Goal: Check status: Check status

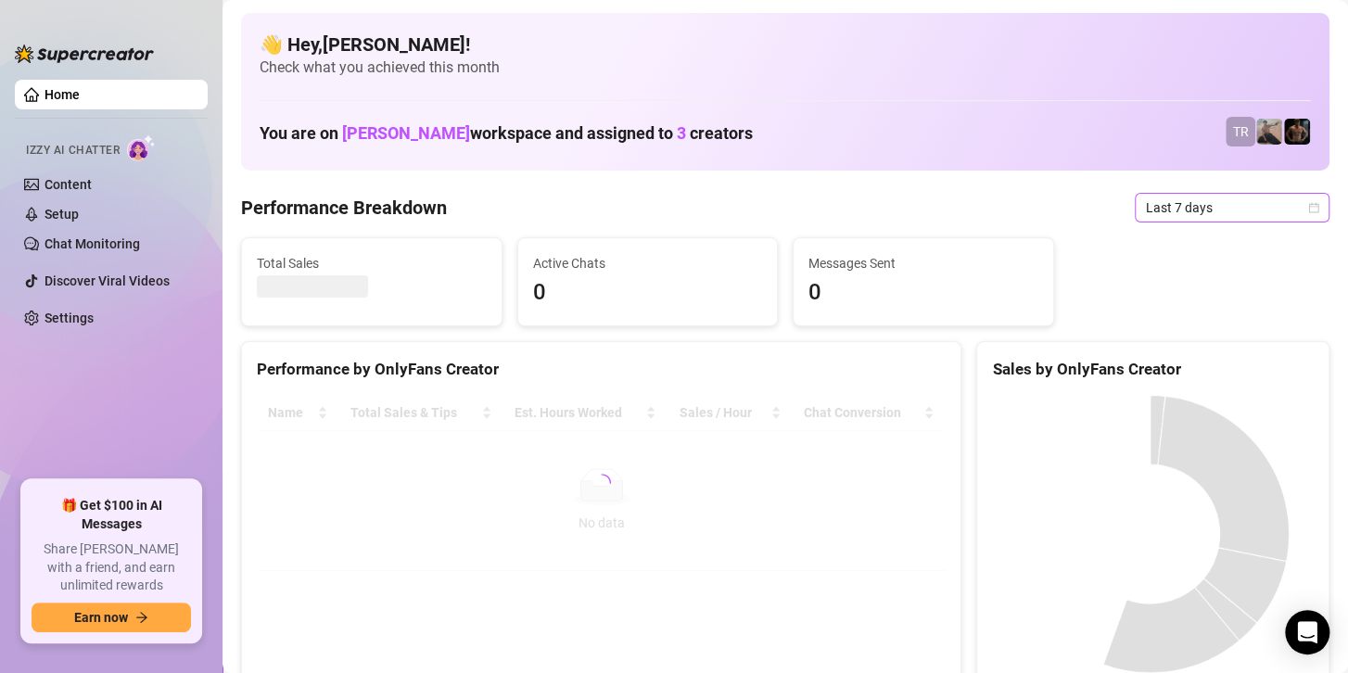
click at [1200, 208] on span "Last 7 days" at bounding box center [1232, 208] width 172 height 28
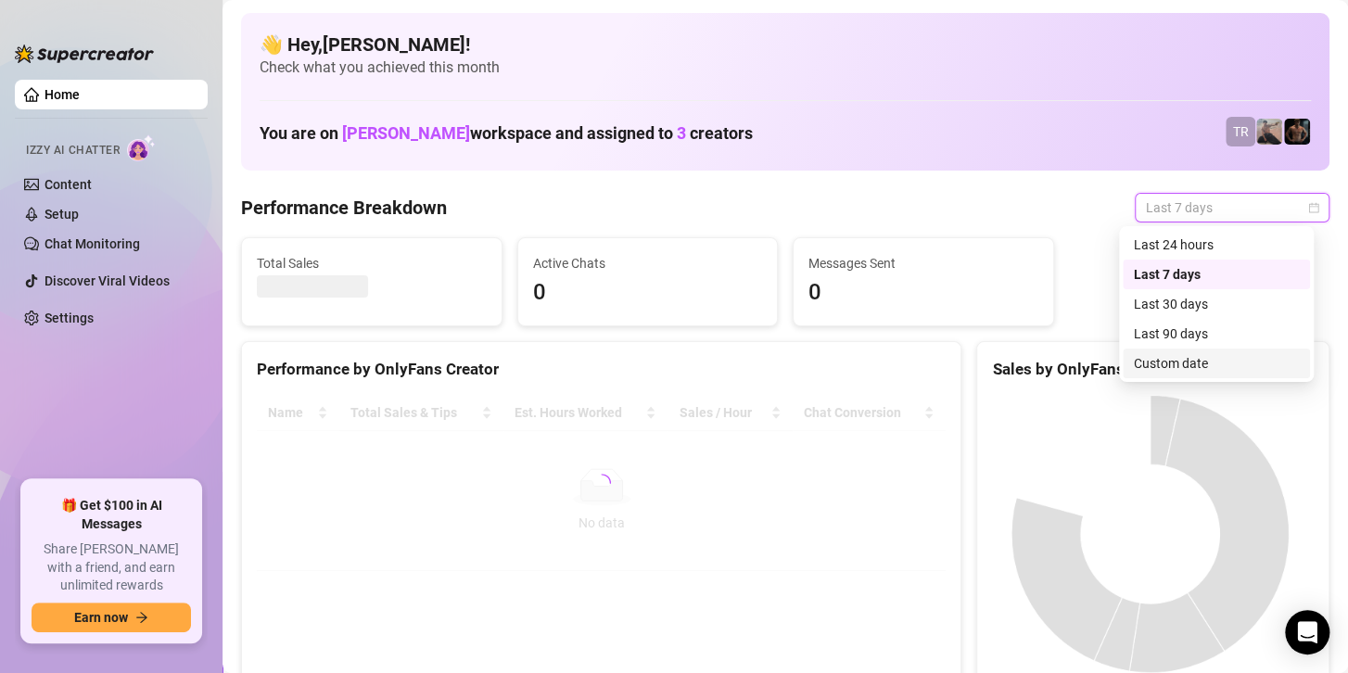
click at [1157, 363] on div "Custom date" at bounding box center [1216, 363] width 165 height 20
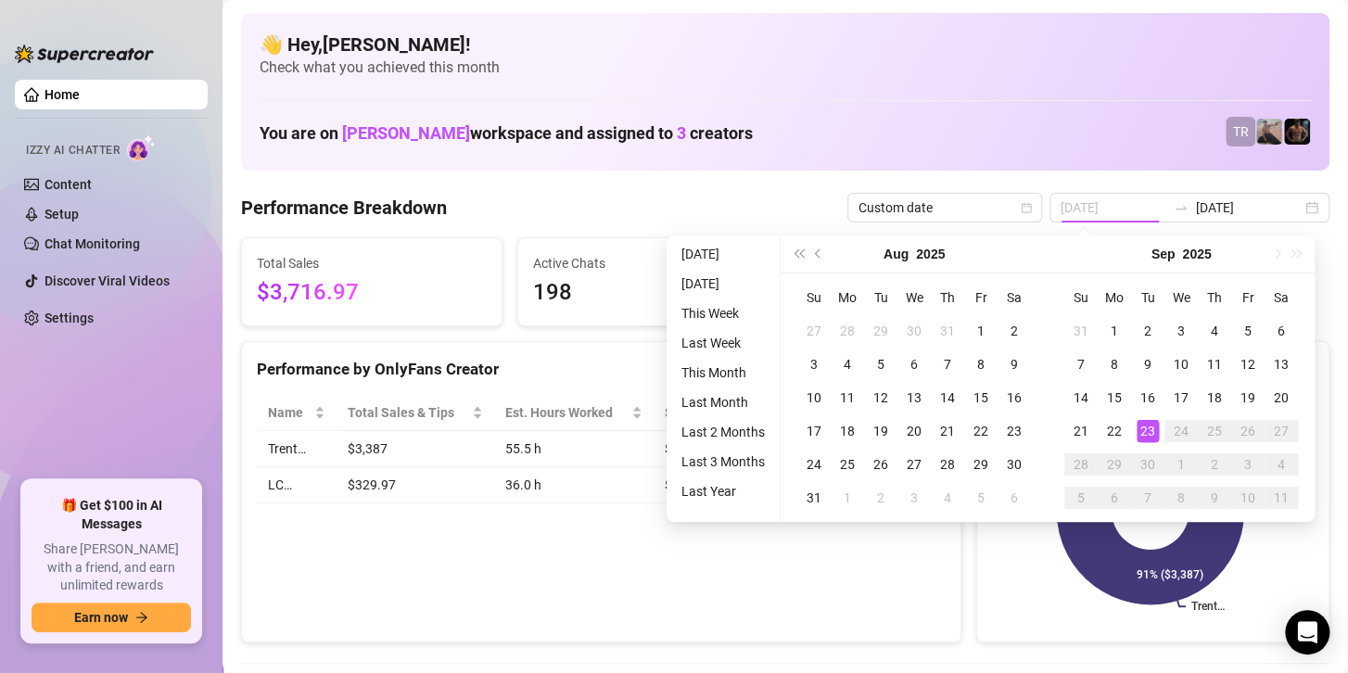
click at [1145, 427] on div "23" at bounding box center [1148, 431] width 22 height 22
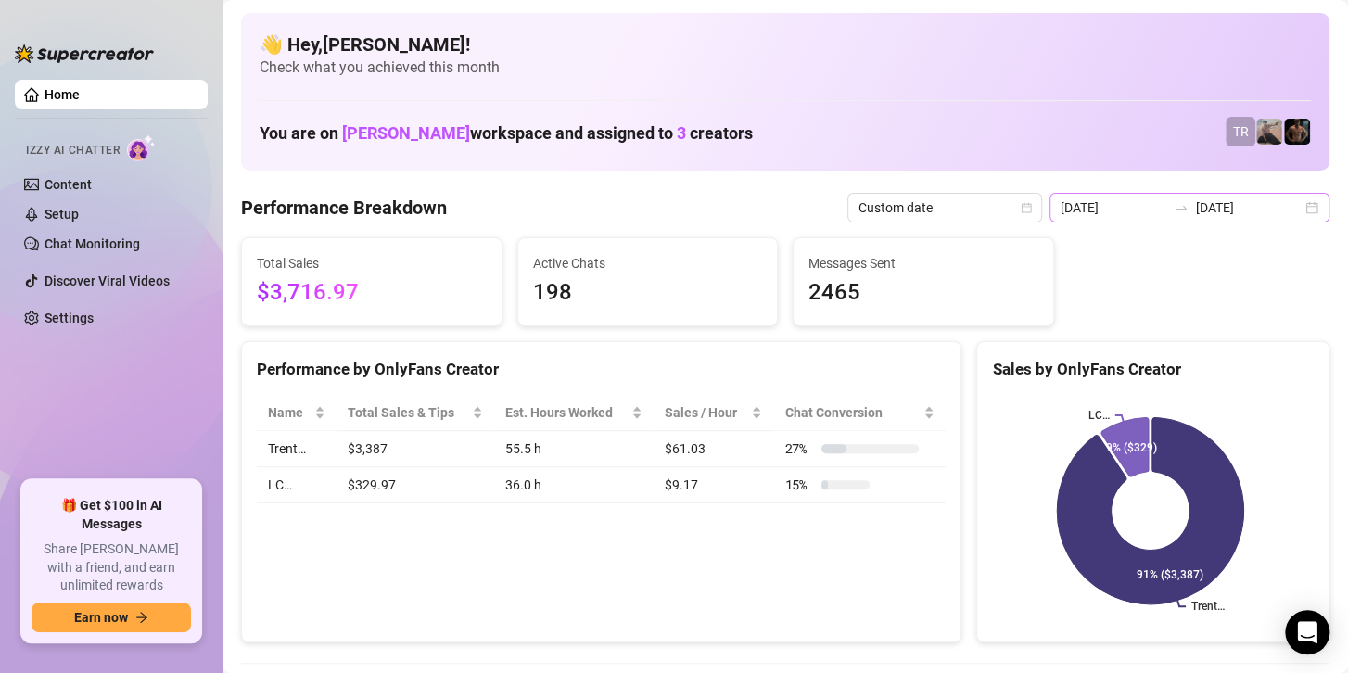
click at [1174, 204] on icon "swap-right" at bounding box center [1181, 207] width 15 height 15
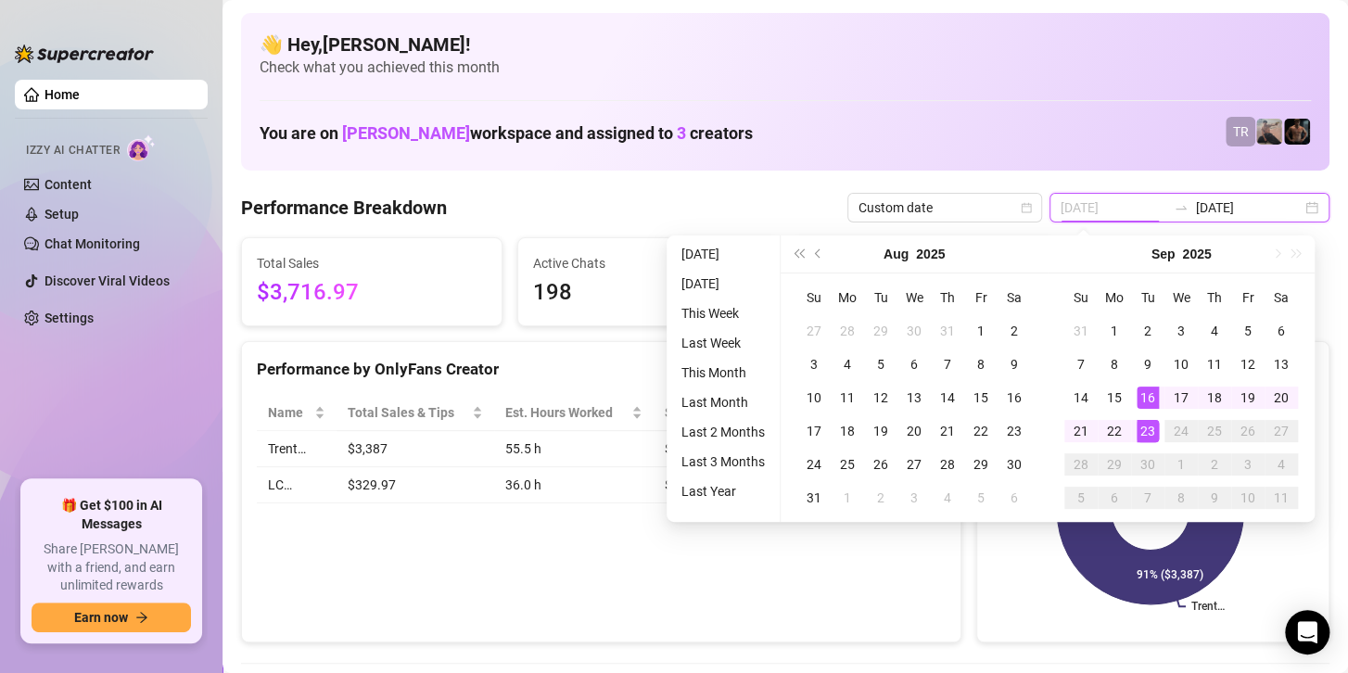
type input "[DATE]"
click at [1133, 430] on td "23" at bounding box center [1147, 430] width 33 height 33
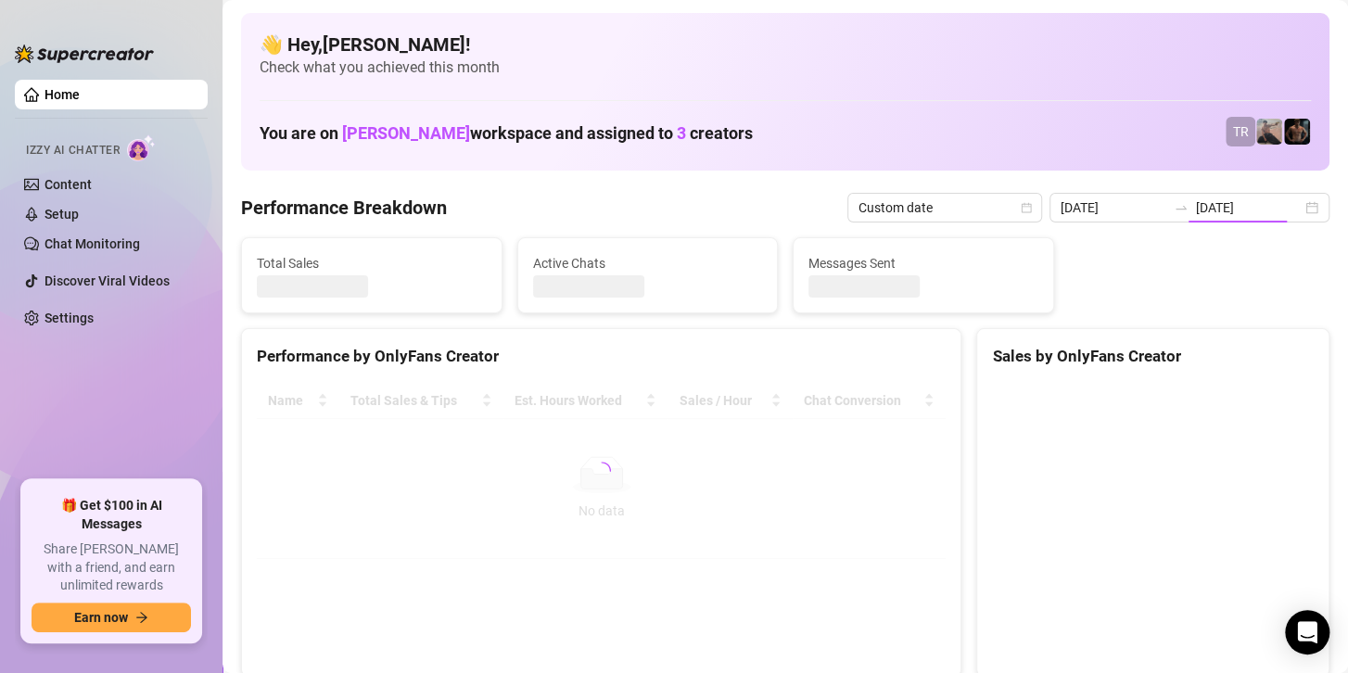
type input "[DATE]"
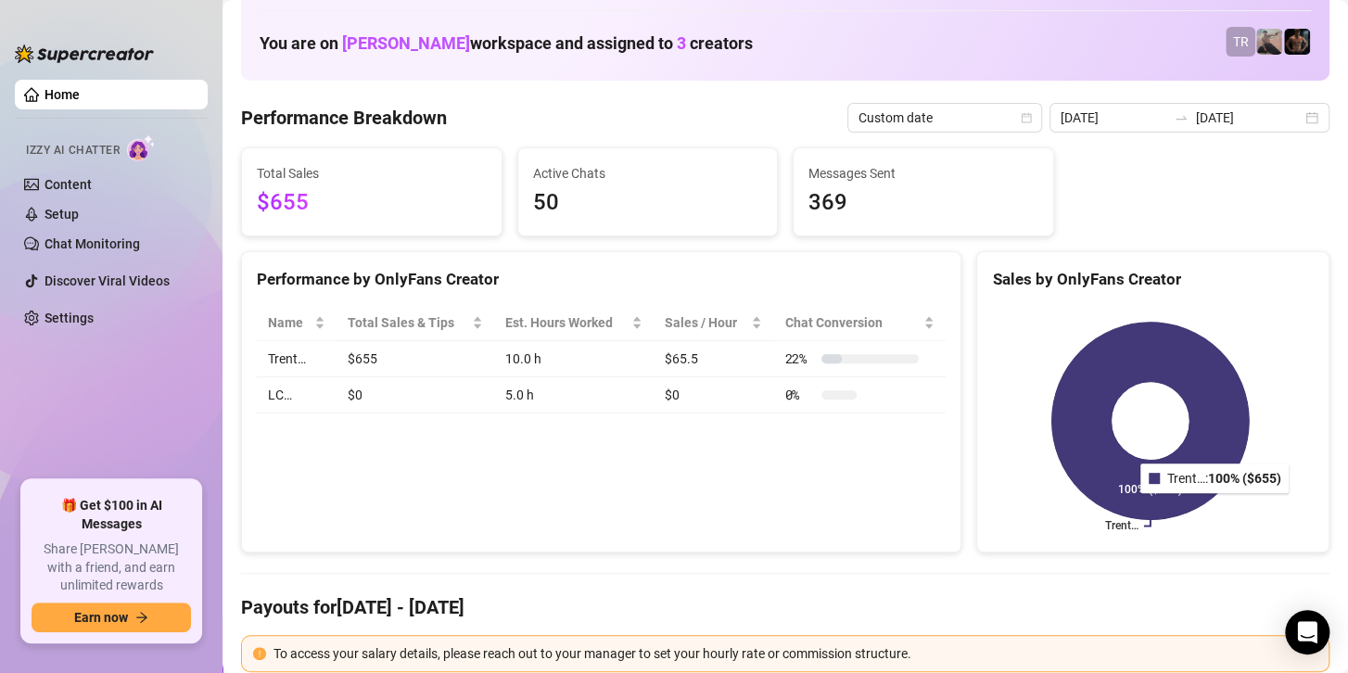
scroll to position [278, 0]
